Goal: Task Accomplishment & Management: Manage account settings

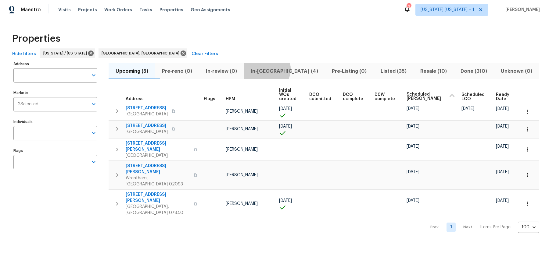
click at [278, 69] on span "In-[GEOGRAPHIC_DATA] (4)" at bounding box center [285, 71] width 74 height 9
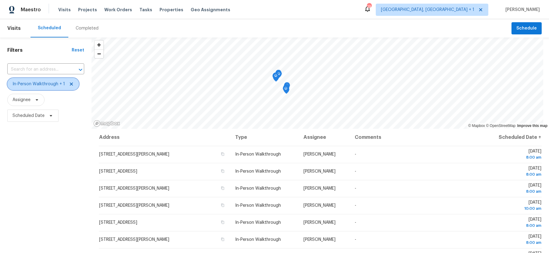
click at [71, 84] on icon at bounding box center [71, 84] width 5 height 5
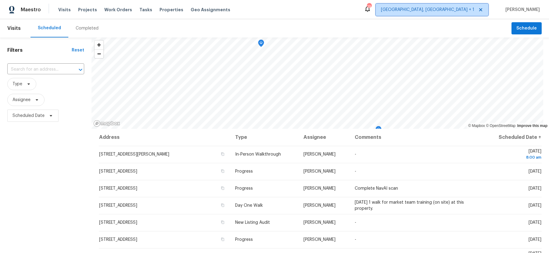
click at [453, 11] on span "Charleston, SC + 1" at bounding box center [427, 10] width 93 height 6
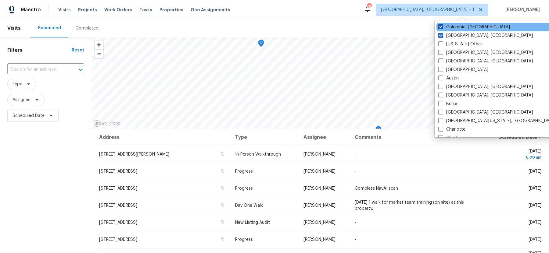
click at [440, 27] on span at bounding box center [440, 26] width 5 height 5
click at [440, 27] on input "Columbia, SC" at bounding box center [440, 26] width 4 height 4
checkbox input "false"
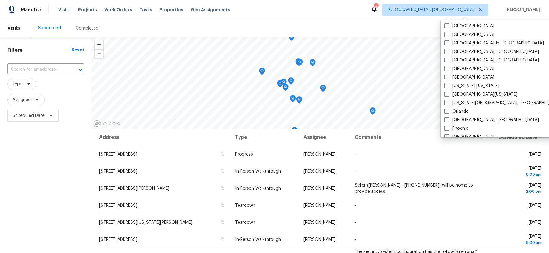
scroll to position [275, 0]
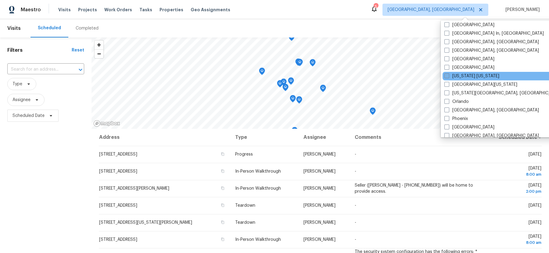
click at [448, 76] on span at bounding box center [446, 76] width 5 height 5
click at [448, 76] on input "New York New Jersey" at bounding box center [446, 75] width 4 height 4
checkbox input "true"
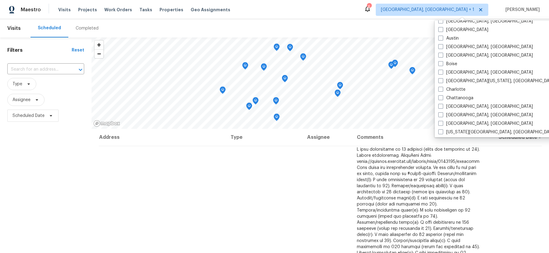
scroll to position [40, 0]
click at [441, 73] on span at bounding box center [440, 72] width 5 height 5
click at [441, 73] on input "[GEOGRAPHIC_DATA], [GEOGRAPHIC_DATA]" at bounding box center [440, 71] width 4 height 4
checkbox input "true"
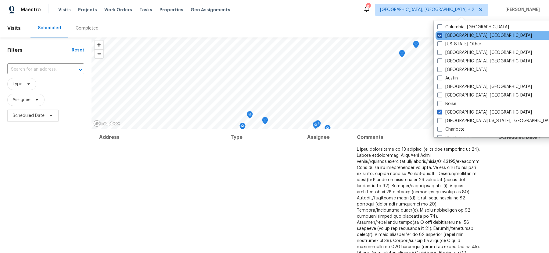
click at [440, 34] on span at bounding box center [439, 35] width 5 height 5
click at [440, 34] on input "Charleston, SC" at bounding box center [439, 35] width 4 height 4
checkbox input "false"
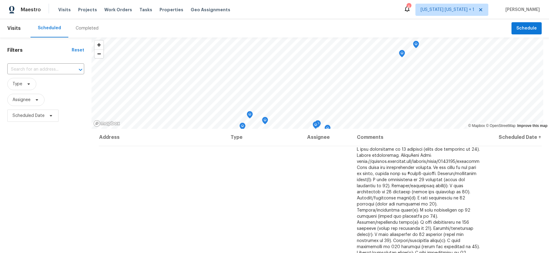
click at [367, 26] on div "Scheduled Completed" at bounding box center [271, 28] width 481 height 18
click at [27, 100] on span "Assignee" at bounding box center [22, 100] width 18 height 6
type input "peter"
click at [64, 119] on div at bounding box center [42, 121] width 71 height 20
click at [56, 175] on div "Filters Reset ​ Type Assignee Scheduled Date" at bounding box center [46, 185] width 92 height 294
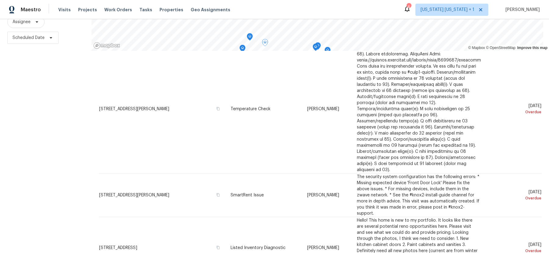
scroll to position [886, 0]
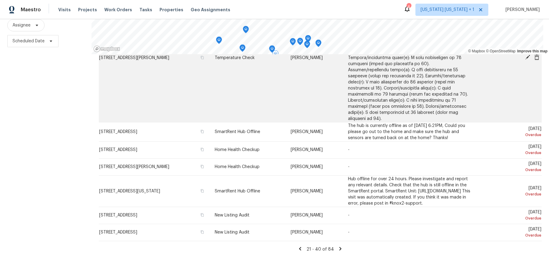
scroll to position [78, 0]
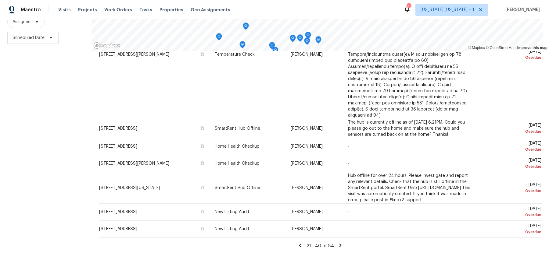
click at [339, 247] on icon at bounding box center [340, 245] width 5 height 5
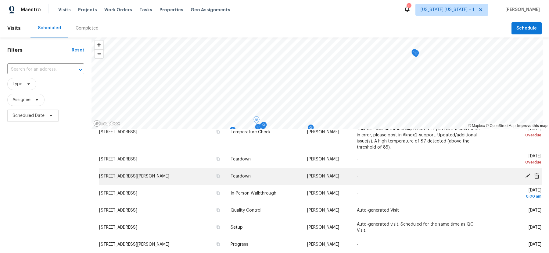
scroll to position [101, 0]
click at [528, 179] on icon at bounding box center [527, 176] width 5 height 5
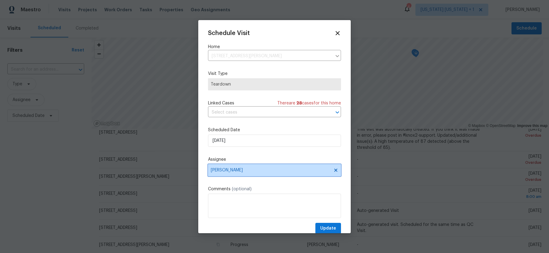
click at [259, 170] on span "[PERSON_NAME]" at bounding box center [271, 170] width 120 height 5
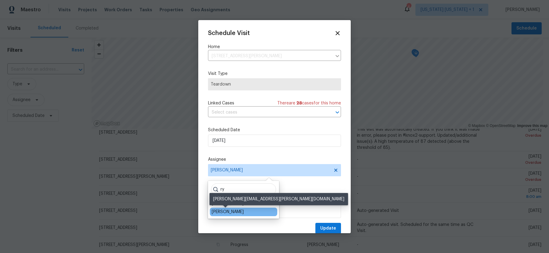
type input "ry"
click at [223, 212] on div "[PERSON_NAME]" at bounding box center [228, 212] width 32 height 6
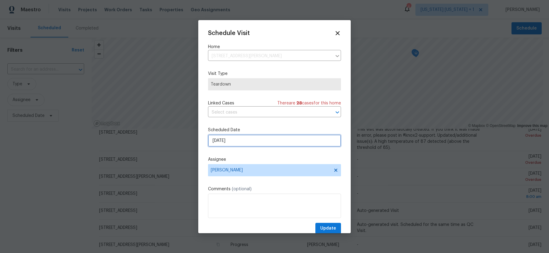
click at [250, 139] on input "9/28/2025" at bounding box center [274, 141] width 133 height 12
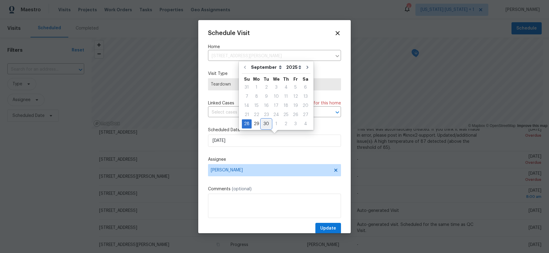
click at [264, 122] on div "30" at bounding box center [266, 124] width 10 height 9
type input "9/30/2025"
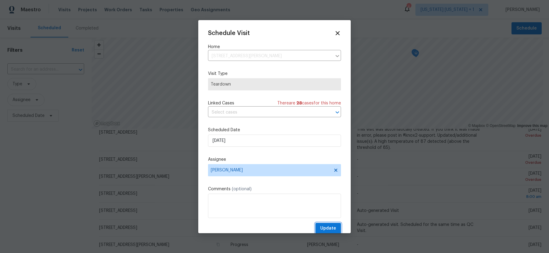
click at [325, 228] on span "Update" at bounding box center [328, 229] width 16 height 8
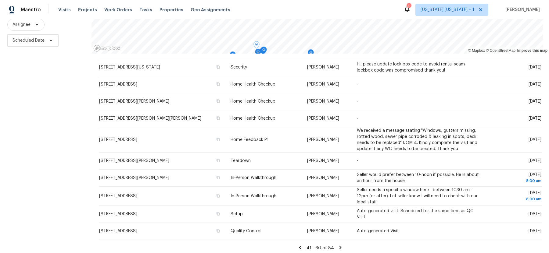
scroll to position [78, 0]
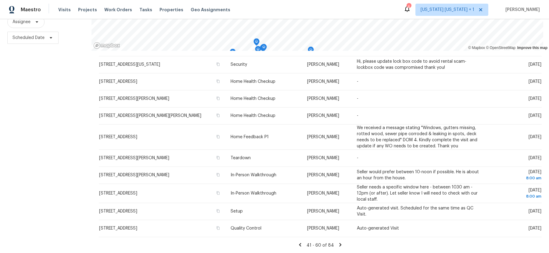
click at [338, 246] on icon at bounding box center [340, 245] width 5 height 5
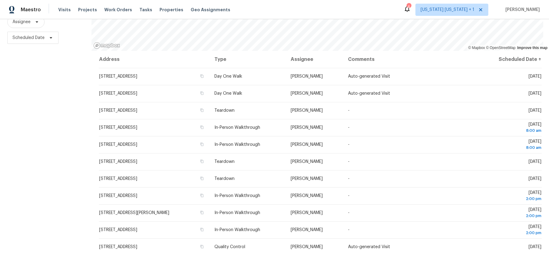
scroll to position [0, 0]
